Goal: Check status: Check status

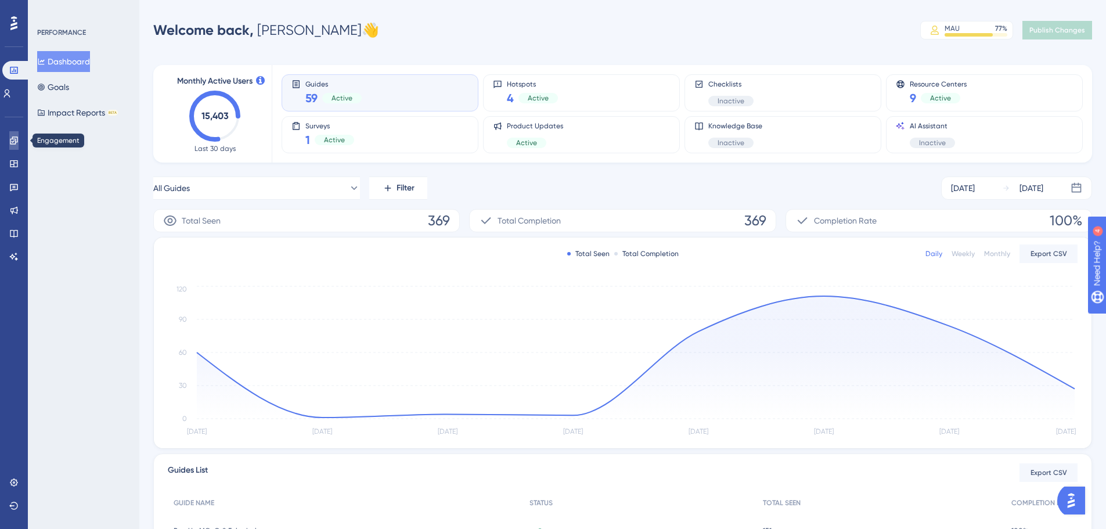
click at [11, 149] on link at bounding box center [13, 140] width 9 height 19
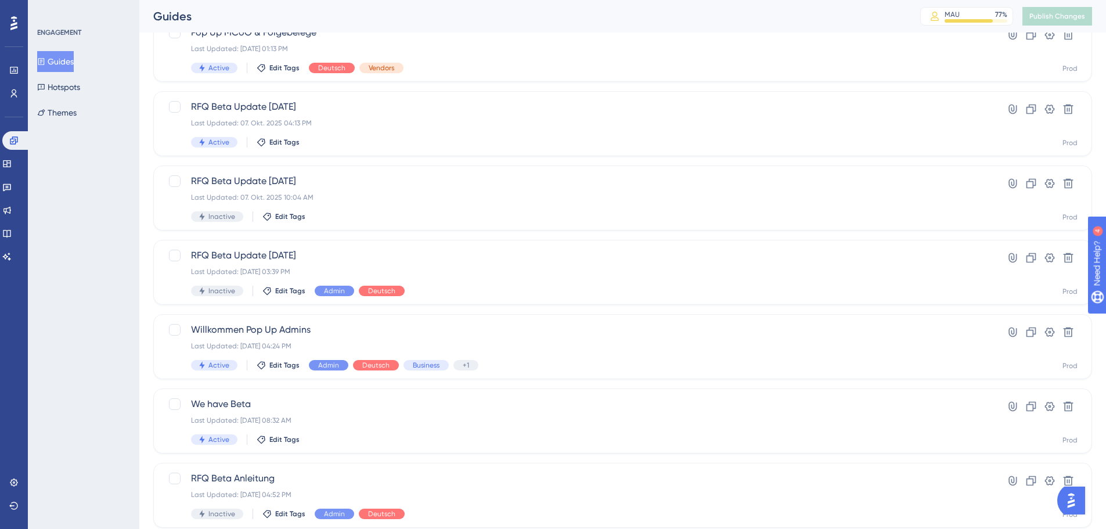
scroll to position [174, 0]
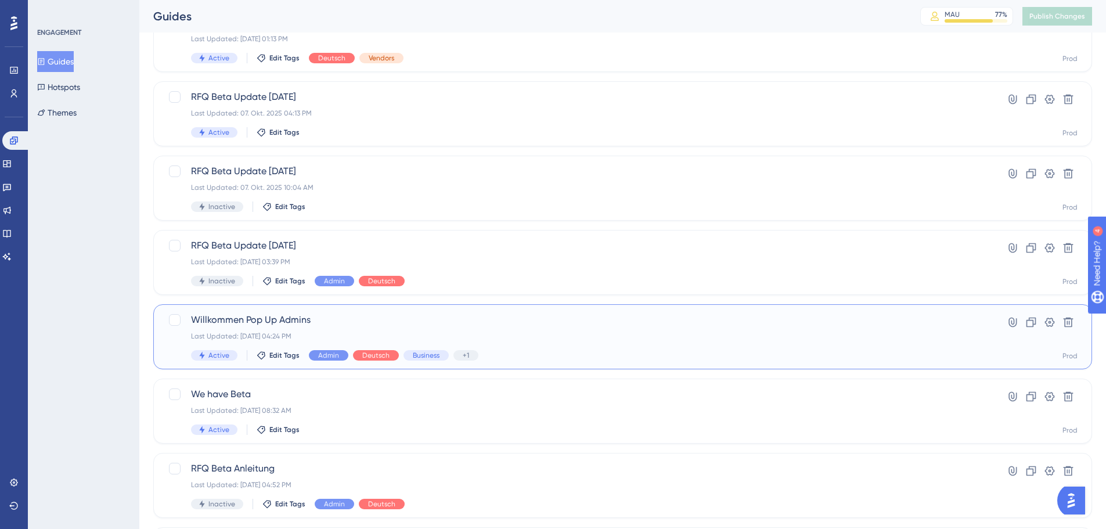
click at [380, 325] on span "Willkommen Pop Up Admins" at bounding box center [576, 320] width 771 height 14
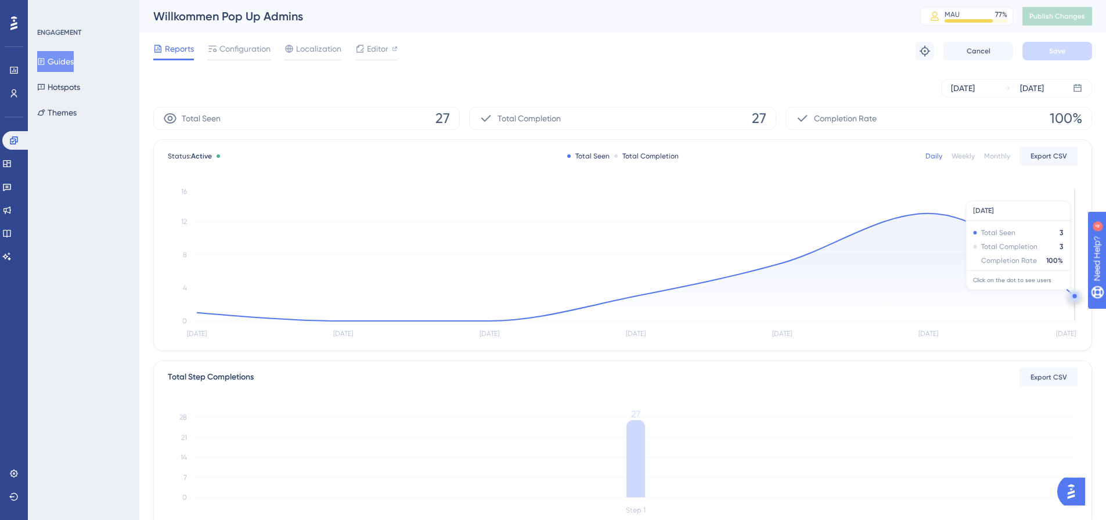
click at [1073, 296] on circle at bounding box center [1075, 296] width 4 height 4
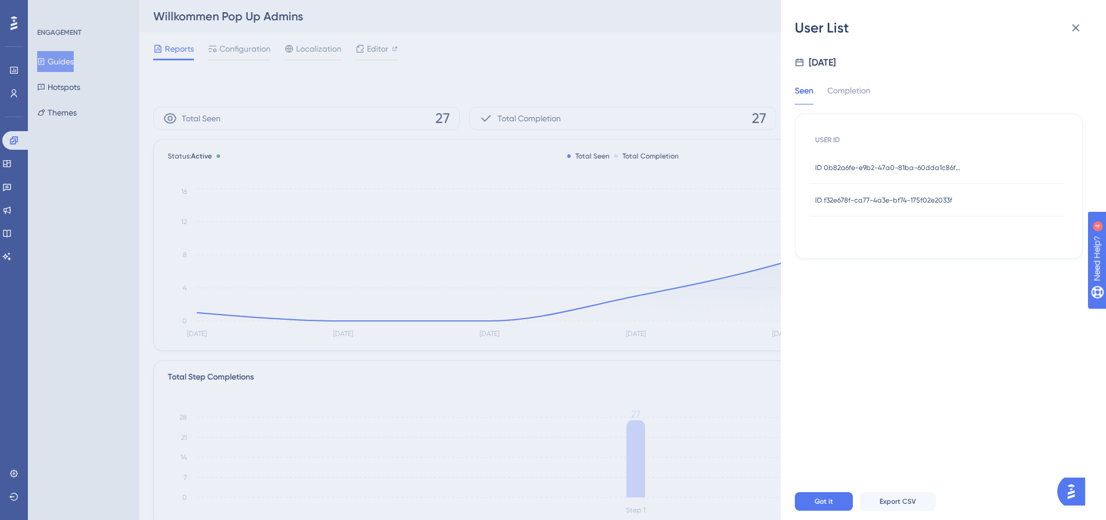
click at [918, 167] on span "ID 0b82a6fe-e9b2-47a0-81ba-60dda1c86fcc" at bounding box center [887, 167] width 145 height 9
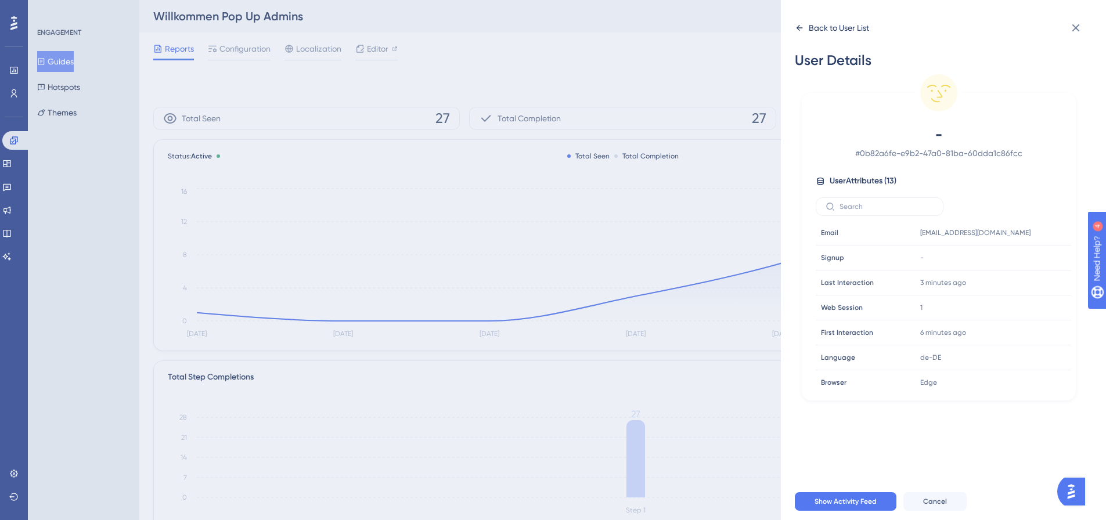
click at [817, 23] on div "Back to User List" at bounding box center [839, 28] width 60 height 14
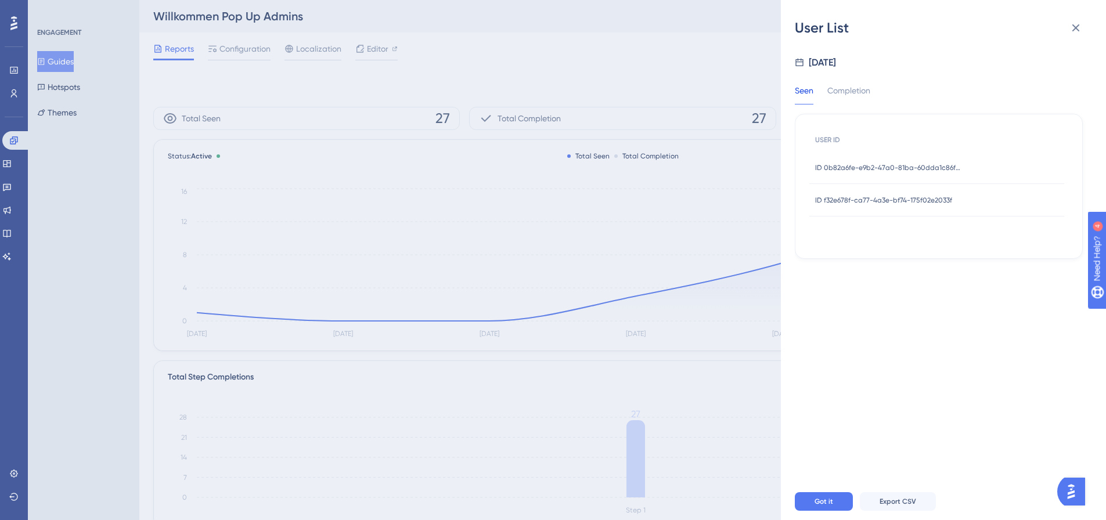
click at [919, 200] on span "ID f32e678f-ca77-4a3e-bf74-175f02e2033f" at bounding box center [883, 200] width 137 height 9
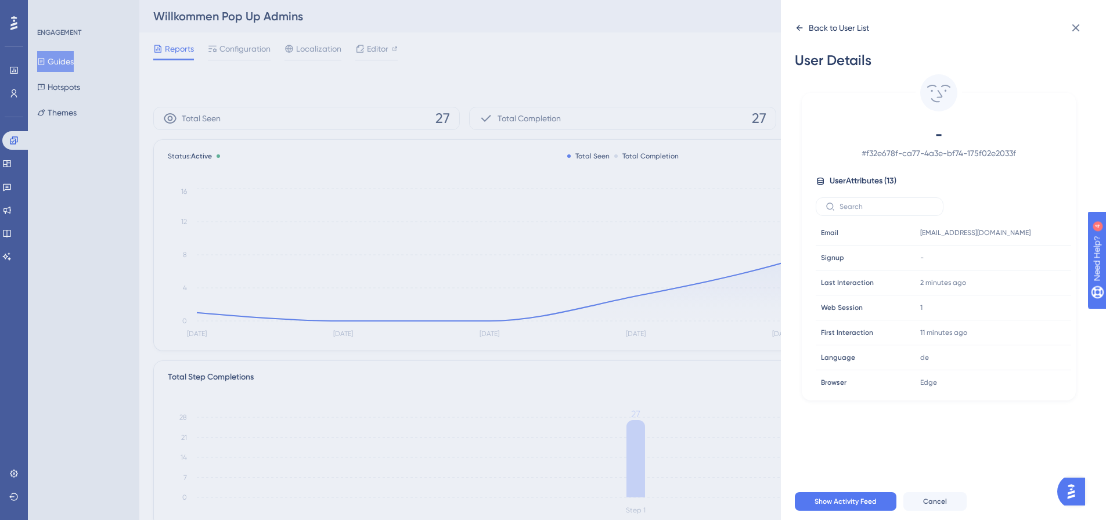
click at [838, 31] on div "Back to User List" at bounding box center [839, 28] width 60 height 14
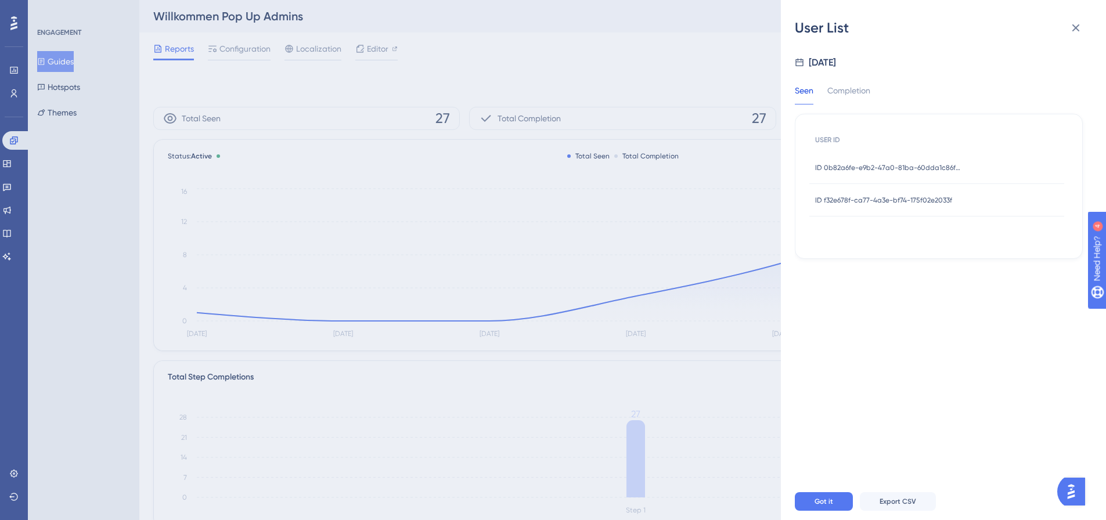
click at [742, 46] on div "User List [DATE] Seen Completion USER ID ID 0b82a6fe-e9b2-47a0-81ba-60dda1c86fc…" at bounding box center [553, 260] width 1106 height 520
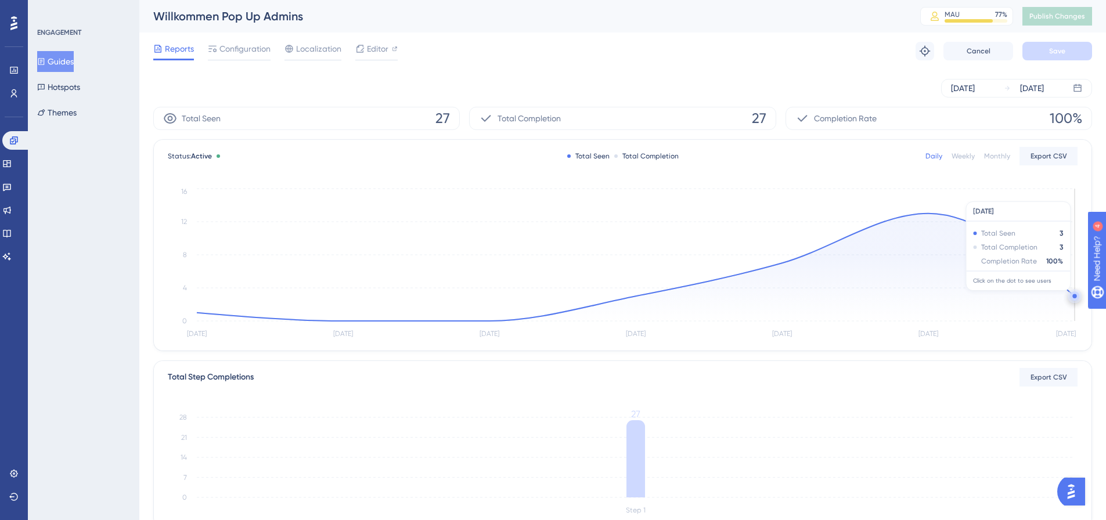
click at [1073, 297] on circle at bounding box center [1075, 296] width 4 height 4
